Goal: Check status: Check status

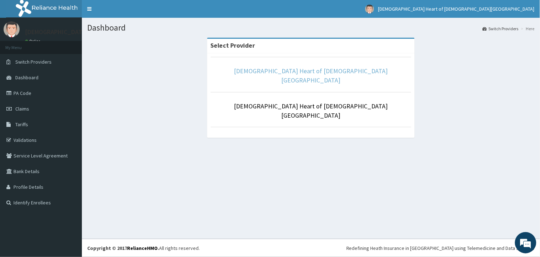
click at [287, 72] on link "Eucharistic Heart of Jesus medical centre" at bounding box center [311, 75] width 154 height 17
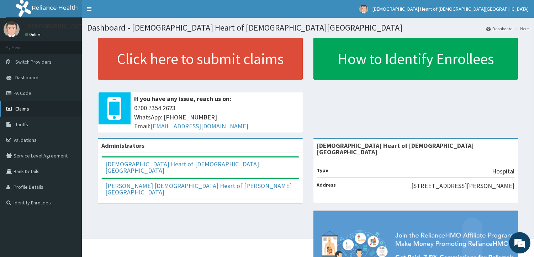
click at [36, 110] on link "Claims" at bounding box center [41, 109] width 82 height 16
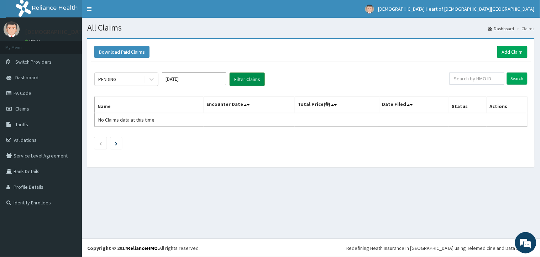
click at [241, 78] on button "Filter Claims" at bounding box center [246, 80] width 35 height 14
click at [249, 80] on button "Filter Claims" at bounding box center [246, 80] width 35 height 14
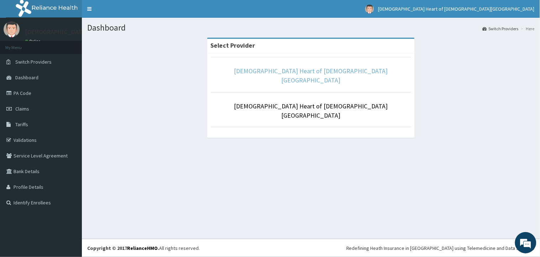
click at [312, 69] on link "Eucharistic Heart of Jesus medical centre" at bounding box center [311, 75] width 154 height 17
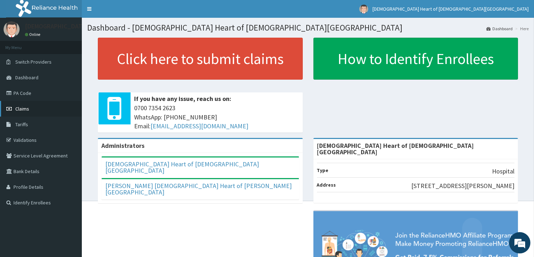
click at [51, 110] on link "Claims" at bounding box center [41, 109] width 82 height 16
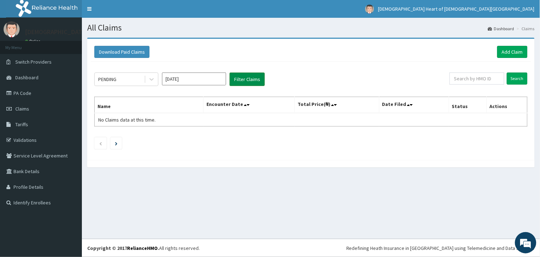
click at [244, 79] on button "Filter Claims" at bounding box center [246, 80] width 35 height 14
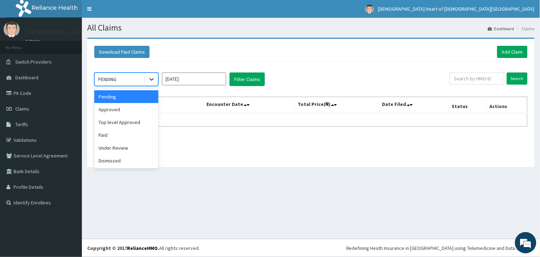
click at [151, 79] on icon at bounding box center [151, 79] width 7 height 7
click at [147, 108] on div "Approved" at bounding box center [126, 109] width 64 height 13
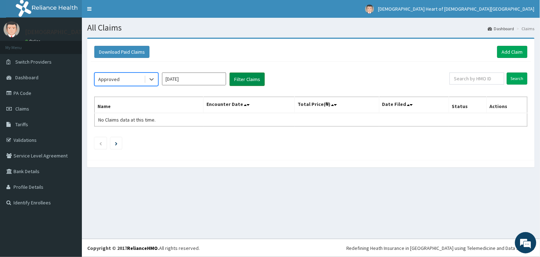
click at [238, 79] on button "Filter Claims" at bounding box center [246, 80] width 35 height 14
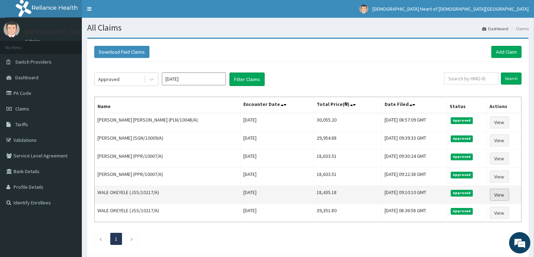
click at [498, 193] on link "View" at bounding box center [499, 195] width 19 height 12
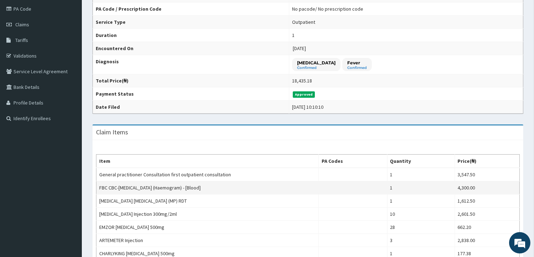
scroll to position [19, 0]
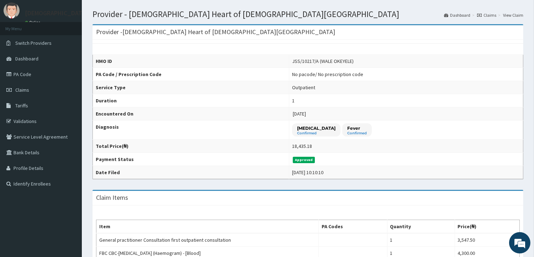
drag, startPoint x: 509, startPoint y: 132, endPoint x: 467, endPoint y: 41, distance: 99.9
click at [467, 41] on div "HMO ID JSS/10217/A (WALE OKEYELE) PA Code / Prescription Code No pacode / No pr…" at bounding box center [307, 109] width 431 height 139
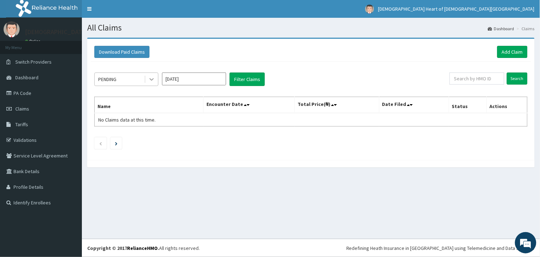
click at [152, 81] on icon at bounding box center [151, 79] width 7 height 7
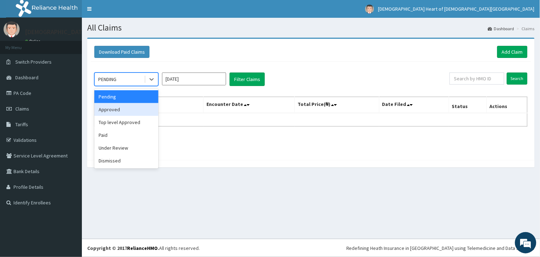
click at [142, 113] on div "Approved" at bounding box center [126, 109] width 64 height 13
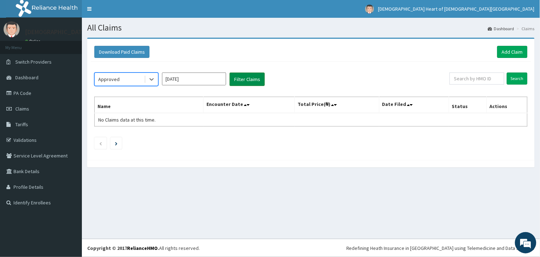
click at [241, 80] on button "Filter Claims" at bounding box center [246, 80] width 35 height 14
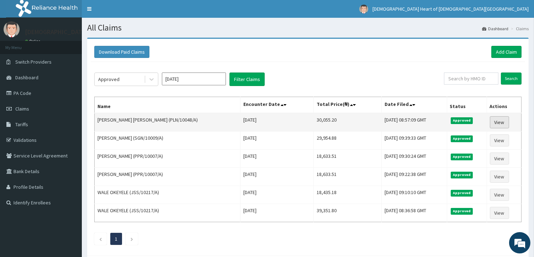
click at [506, 121] on link "View" at bounding box center [499, 122] width 19 height 12
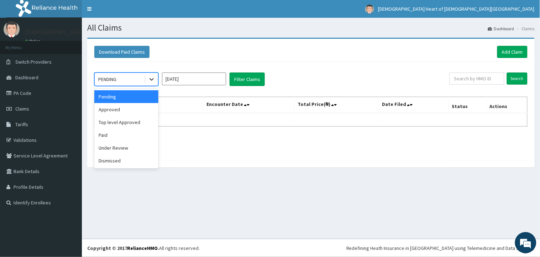
click at [157, 78] on div at bounding box center [151, 79] width 13 height 13
click at [128, 110] on div "Approved" at bounding box center [126, 109] width 64 height 13
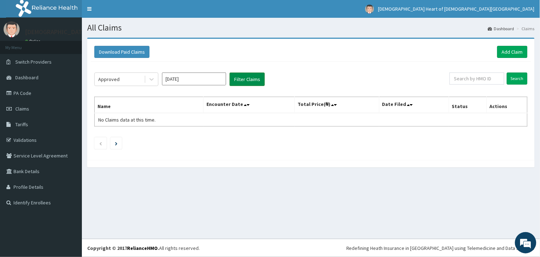
click at [253, 82] on button "Filter Claims" at bounding box center [246, 80] width 35 height 14
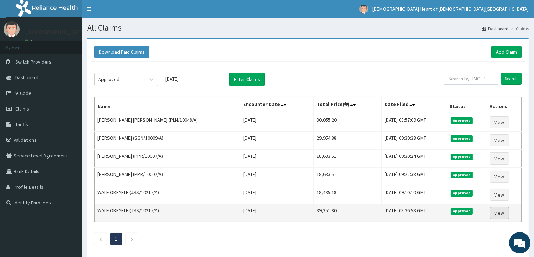
click at [504, 211] on link "View" at bounding box center [499, 213] width 19 height 12
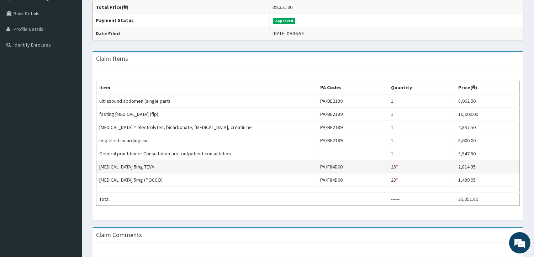
click at [397, 165] on td "28 * Quantity has been changed" at bounding box center [421, 166] width 67 height 13
click at [397, 166] on td "28 * Quantity has been changed" at bounding box center [421, 166] width 67 height 13
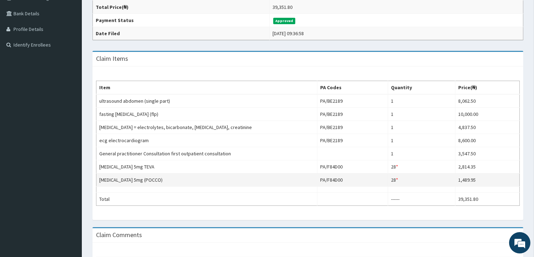
click at [412, 179] on td "28 * Quantity has been changed" at bounding box center [421, 180] width 67 height 13
click at [400, 181] on td "28 * Quantity has been changed" at bounding box center [421, 180] width 67 height 13
click at [395, 181] on td "28 * Quantity has been changed" at bounding box center [421, 180] width 67 height 13
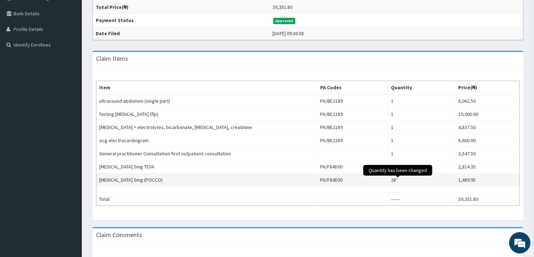
click at [399, 176] on span "Quantity has been changed" at bounding box center [397, 170] width 69 height 11
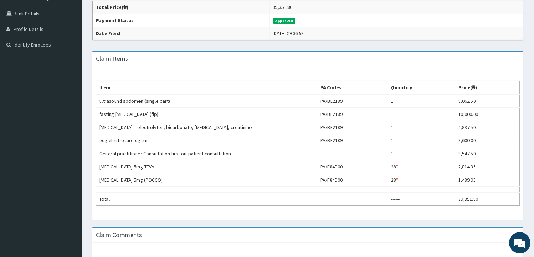
drag, startPoint x: 416, startPoint y: 193, endPoint x: 432, endPoint y: 230, distance: 40.0
click at [432, 230] on div "Claim Comments" at bounding box center [307, 235] width 431 height 15
